Goal: Task Accomplishment & Management: Use online tool/utility

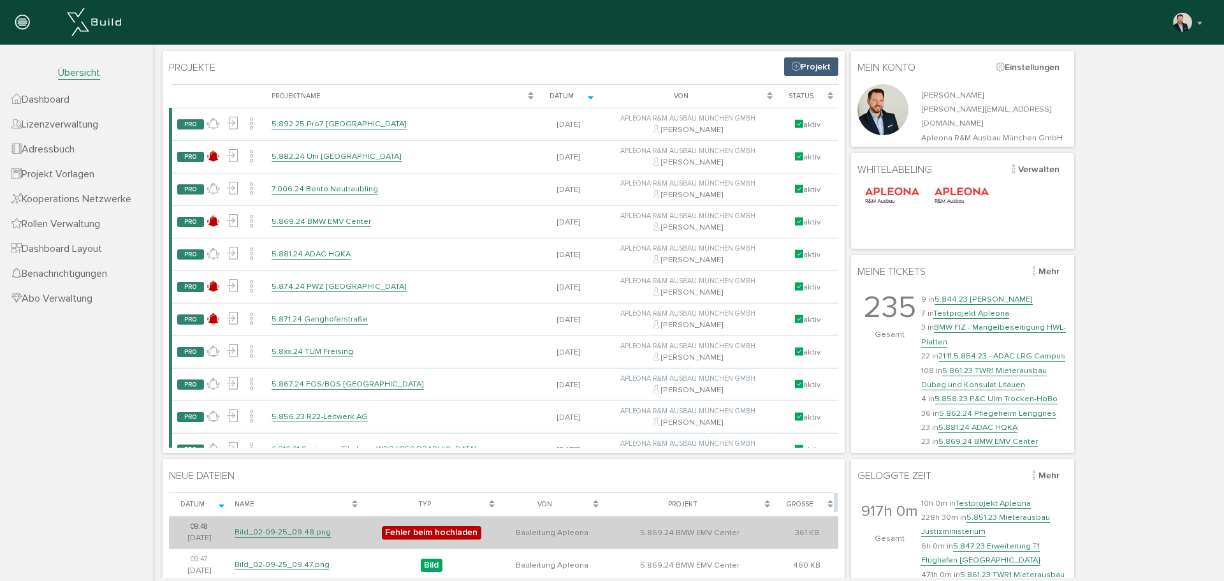
click at [434, 531] on span "Fehler beim hochladen" at bounding box center [431, 532] width 99 height 13
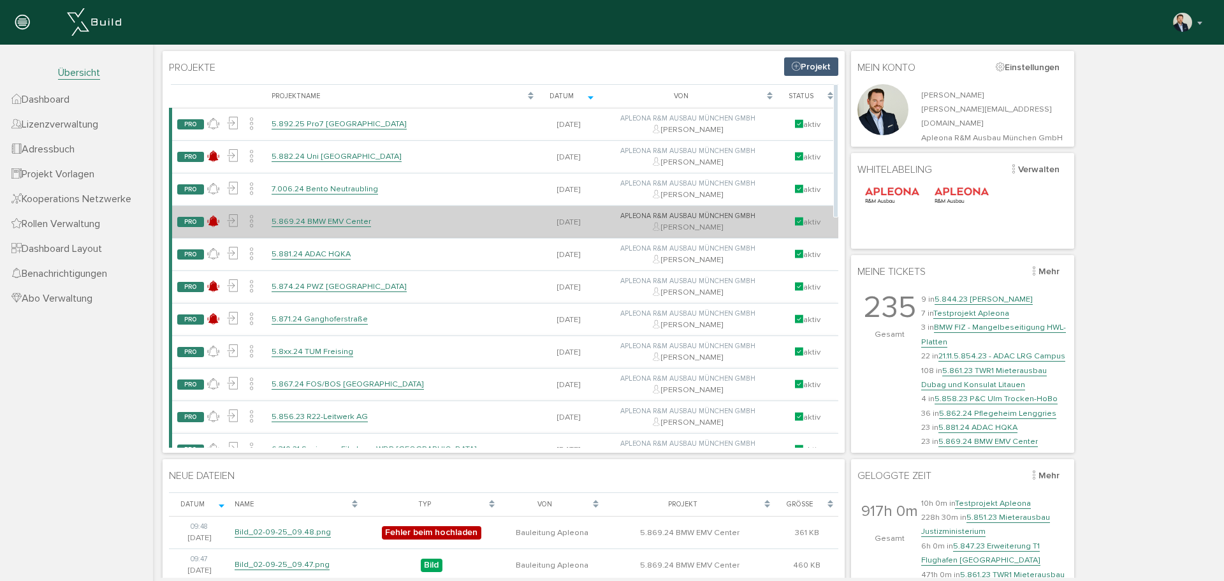
click at [325, 217] on link "5.869.24 BMW EMV Center" at bounding box center [321, 221] width 99 height 11
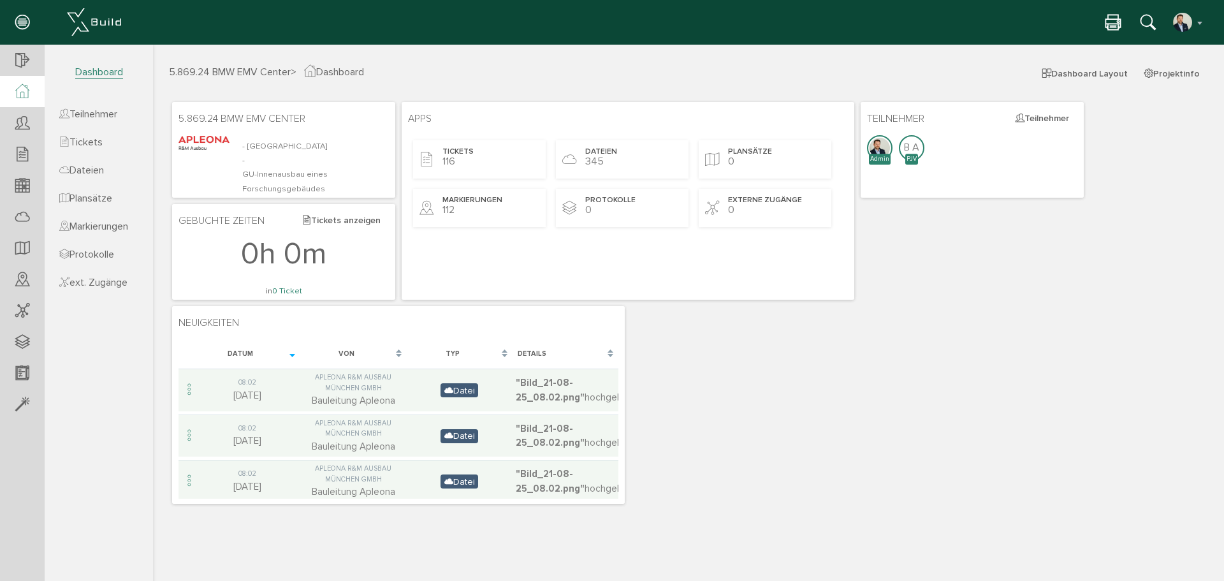
click at [95, 213] on ul "Teilnehmer Tickets Dateien Plansätze Markierungen Protokolle ext. Zugänge" at bounding box center [99, 191] width 108 height 208
click at [97, 228] on span "Markierungen" at bounding box center [93, 226] width 69 height 13
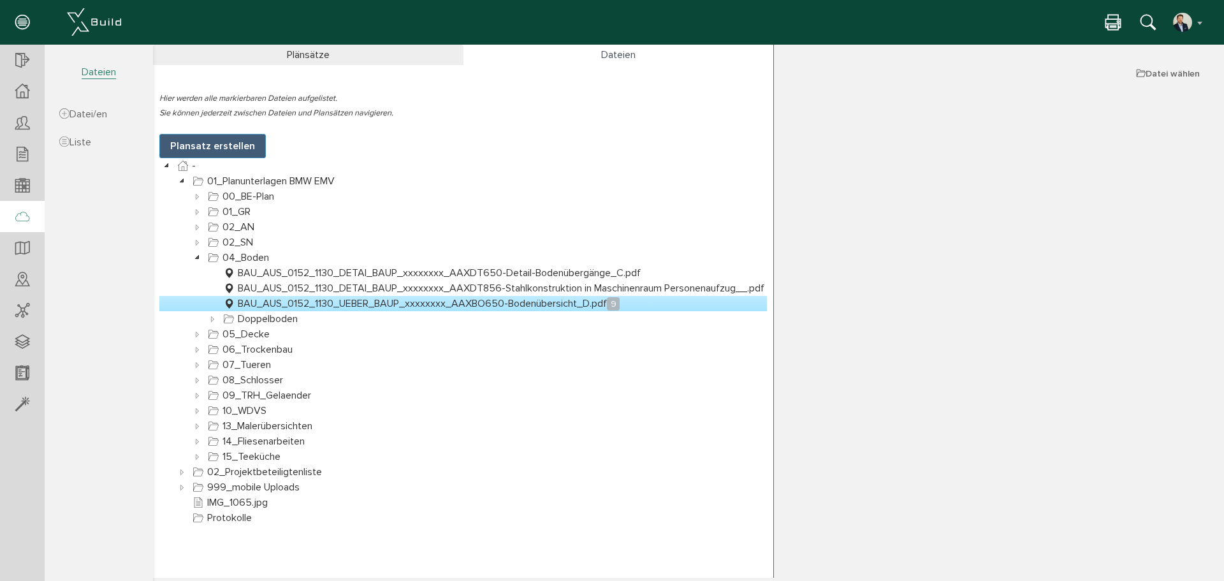
click at [20, 212] on icon at bounding box center [22, 218] width 14 height 18
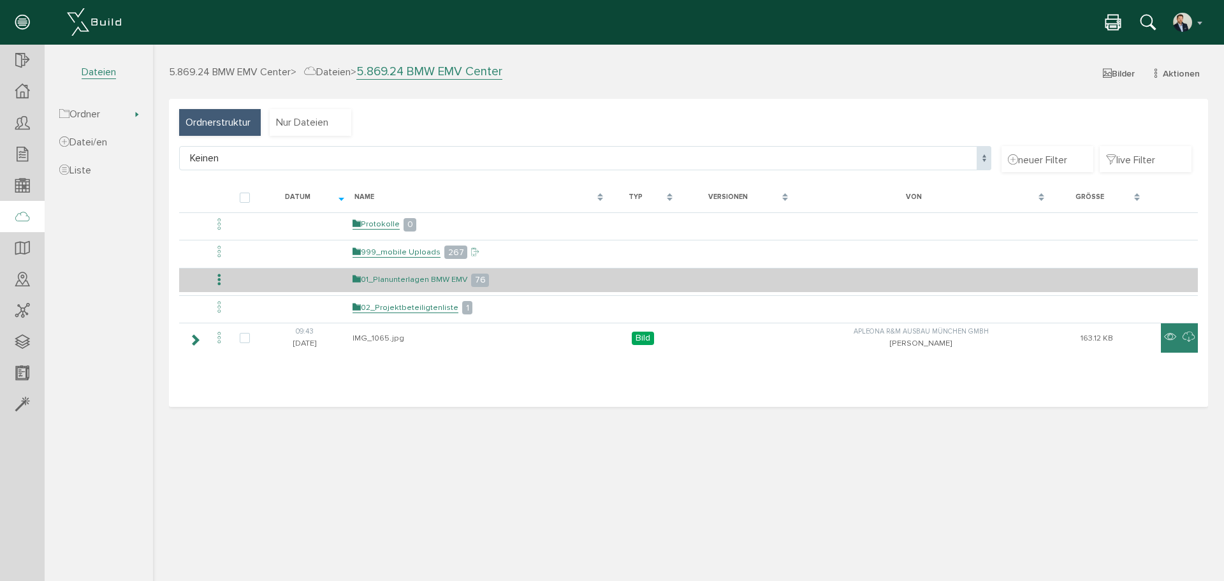
click at [398, 278] on link "01_Planunterlagen BMW EMV" at bounding box center [410, 279] width 115 height 11
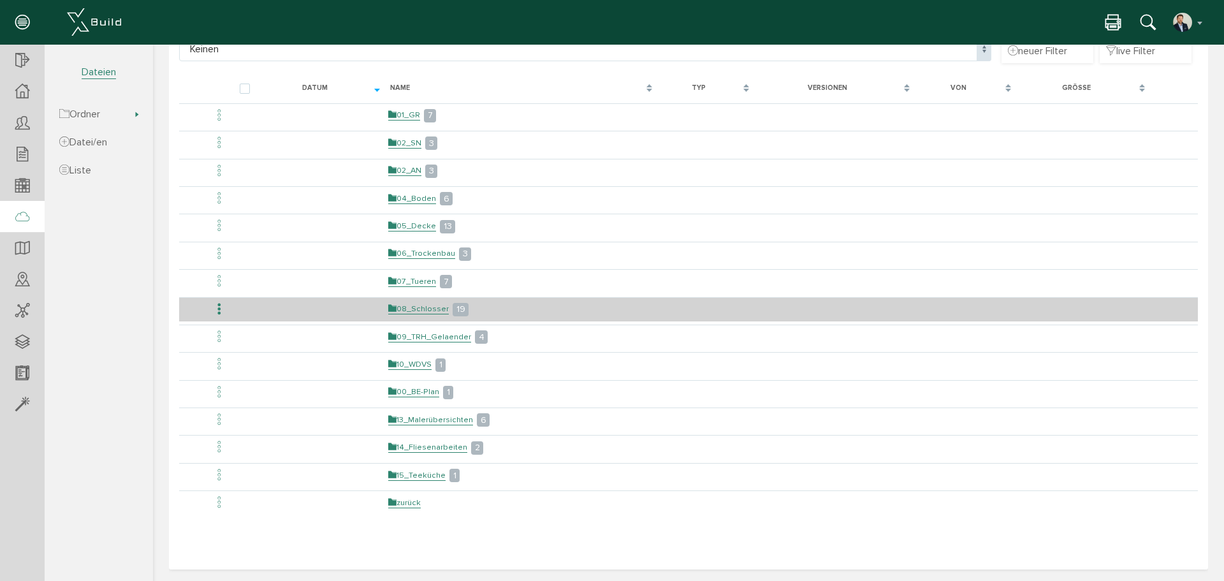
scroll to position [111, 0]
click at [429, 306] on link "08_Schlosser" at bounding box center [418, 307] width 61 height 11
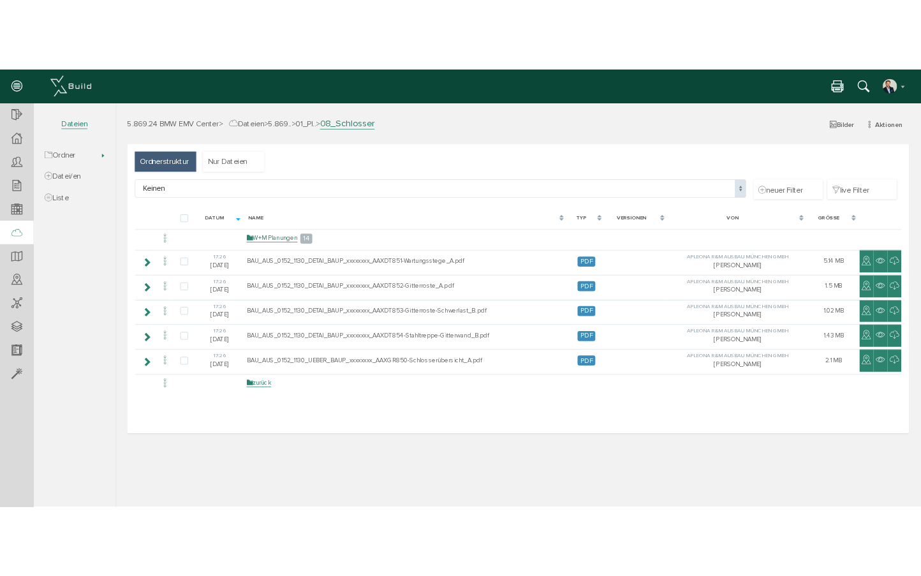
scroll to position [0, 0]
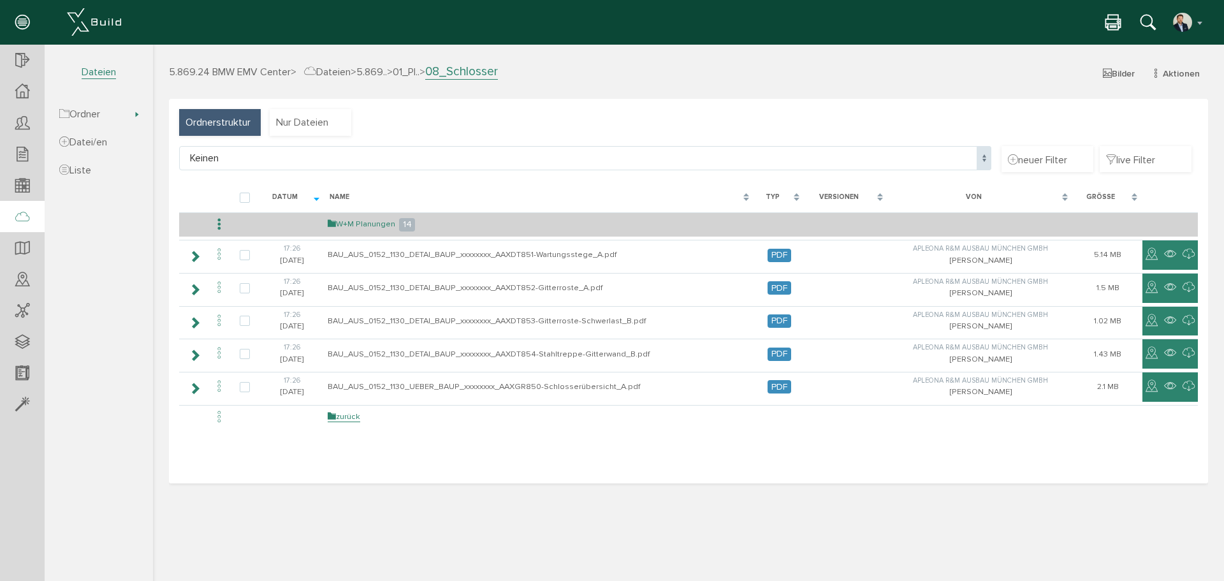
click at [358, 223] on link "W+M Planungen" at bounding box center [362, 224] width 68 height 11
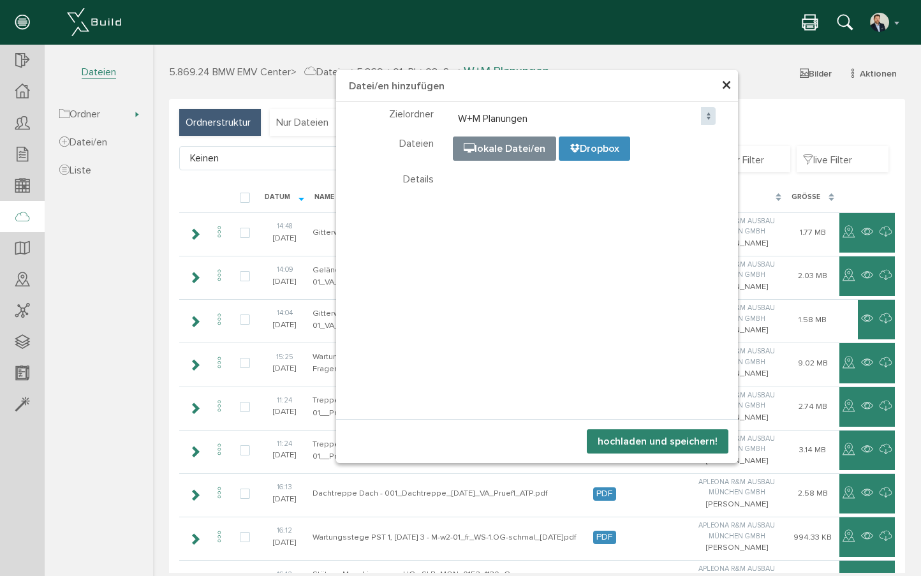
select select "D-68010afee32899_62157121"
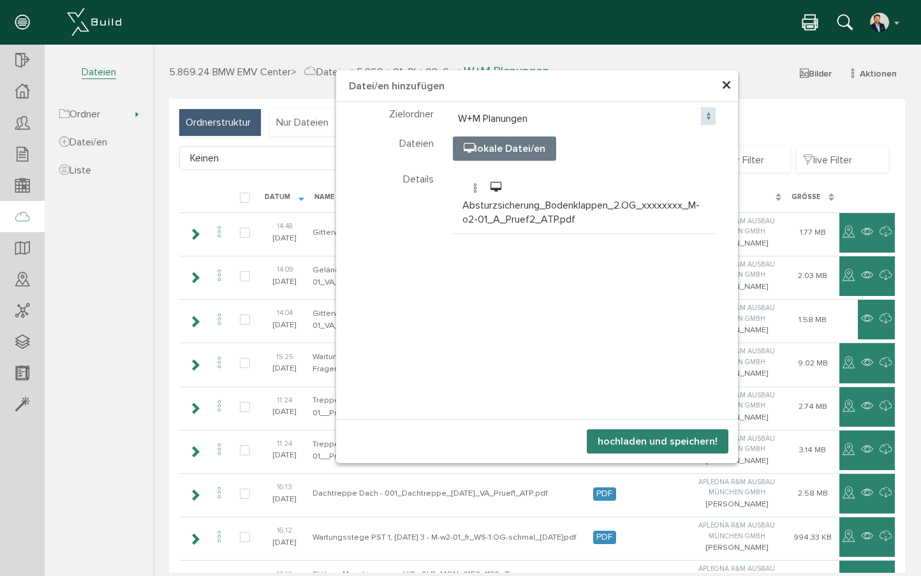
click at [671, 450] on button "hochladen und speichern!" at bounding box center [658, 441] width 142 height 24
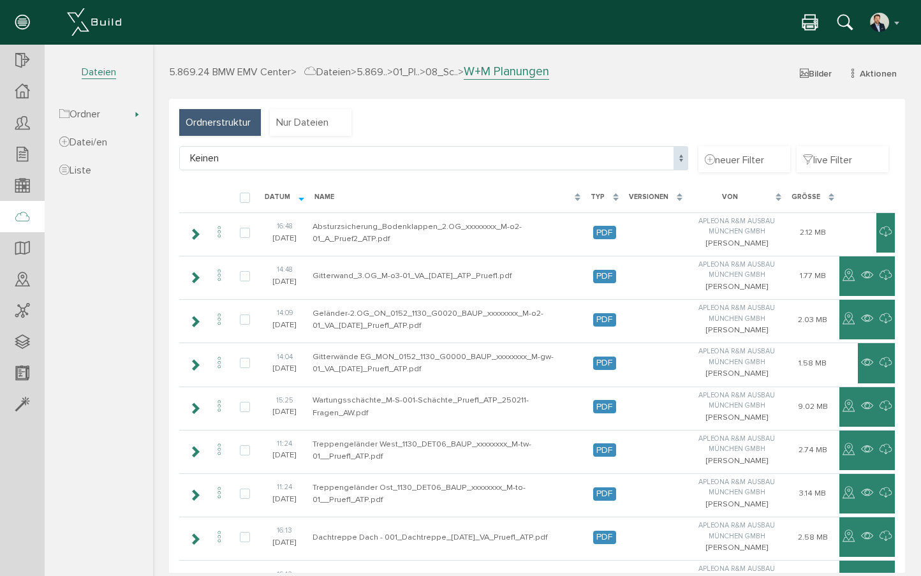
click at [645, 92] on div "5.869.24 BMW EMV Center > Dateien > 5.869.. > 01_Pl.. > 08_Sc.. > W+M Planungen…" at bounding box center [536, 81] width 755 height 35
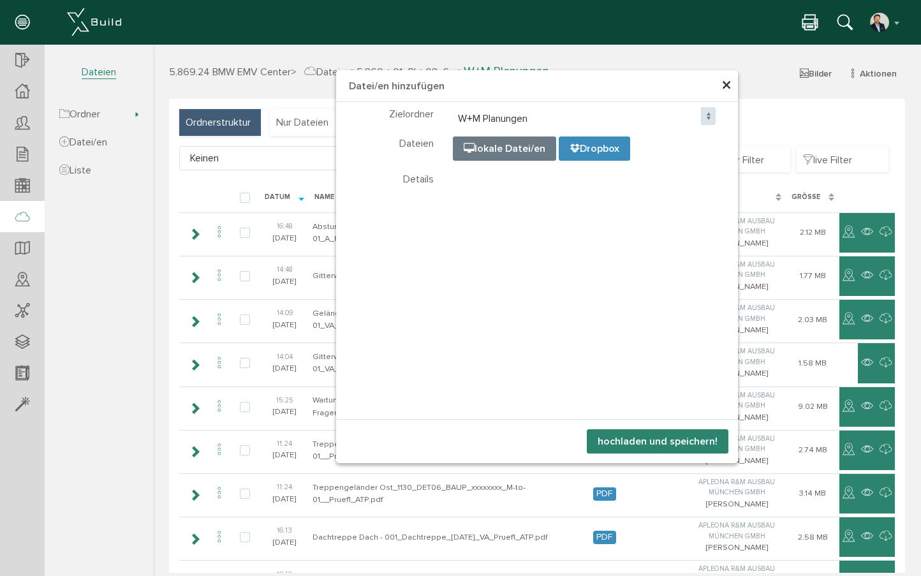
select select "D-68010afee32899_62157121"
click at [659, 448] on button "hochladen und speichern!" at bounding box center [658, 441] width 142 height 24
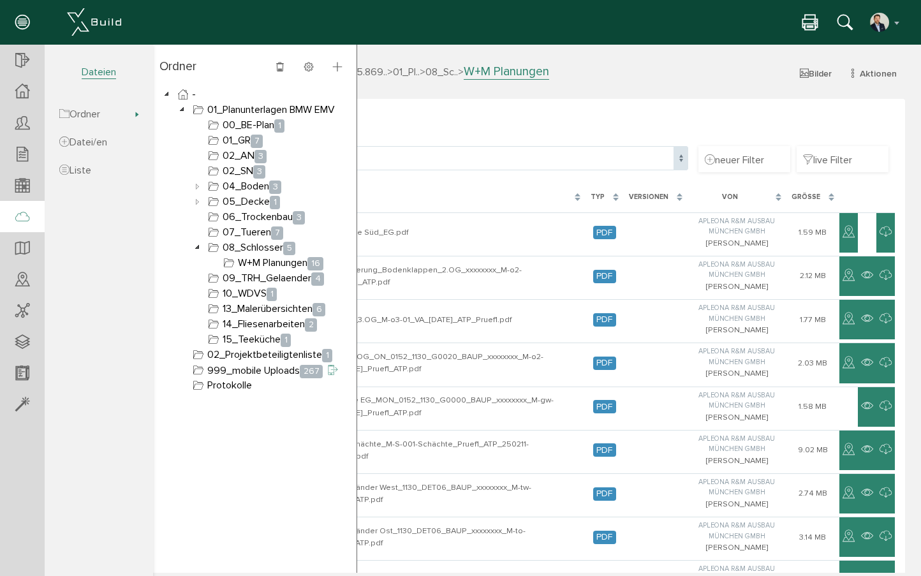
click at [656, 114] on div "Ordnerstruktur Nur Dateien Keinen Keinen neuer Filter live Filter [PERSON_NAME]…" at bounding box center [537, 543] width 736 height 888
click at [515, 116] on div "Ordnerstruktur Nur Dateien Keinen Keinen neuer Filter live Filter [PERSON_NAME]…" at bounding box center [537, 543] width 736 height 888
click at [525, 131] on div "Ordnerstruktur Nur Dateien Keinen Keinen neuer Filter live Filter [PERSON_NAME]…" at bounding box center [537, 543] width 736 height 888
